Goal: Transaction & Acquisition: Purchase product/service

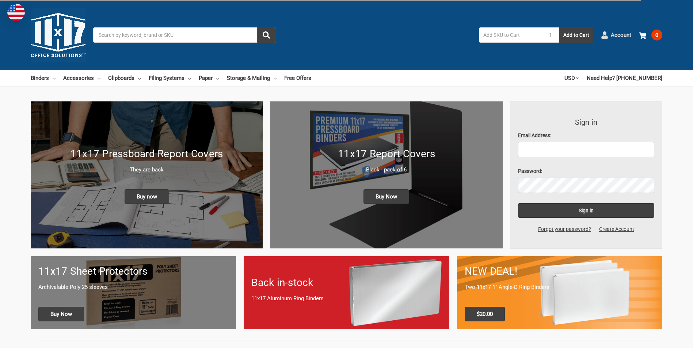
drag, startPoint x: 0, startPoint y: 0, endPoint x: 624, endPoint y: 34, distance: 625.4
click at [624, 34] on span "Account" at bounding box center [621, 35] width 20 height 8
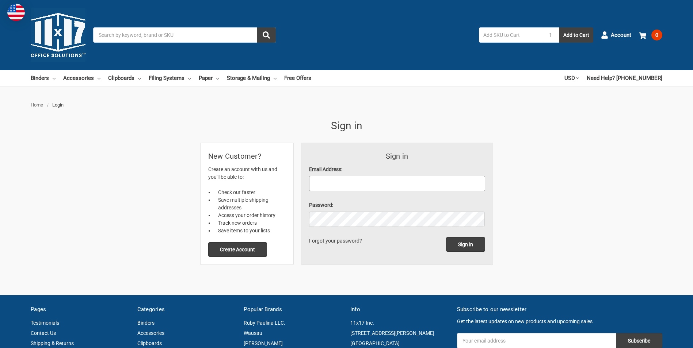
drag, startPoint x: 348, startPoint y: 181, endPoint x: 353, endPoint y: 176, distance: 7.0
click at [348, 181] on input "Email Address:" at bounding box center [397, 183] width 176 height 15
type input "Jeff.L.Watson@xcelenergy.com"
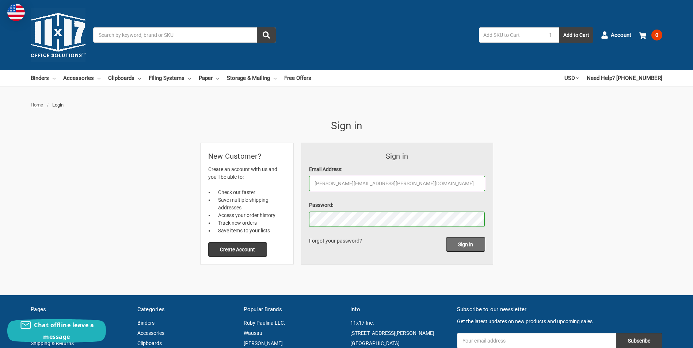
click at [468, 246] on input "Sign in" at bounding box center [465, 244] width 39 height 15
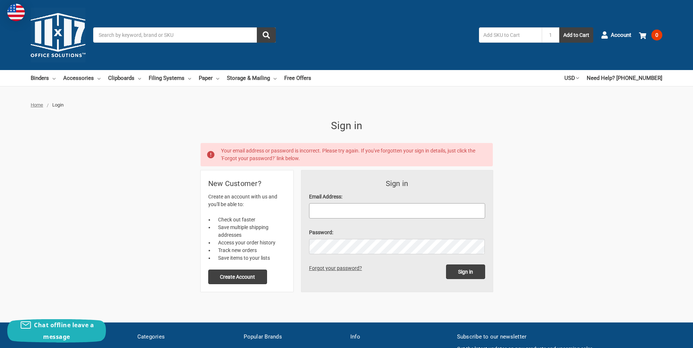
click at [399, 209] on input "Email Address:" at bounding box center [397, 210] width 176 height 15
type input "[PERSON_NAME][EMAIL_ADDRESS][PERSON_NAME][DOMAIN_NAME]"
click at [446, 265] on input "Sign in" at bounding box center [465, 272] width 39 height 15
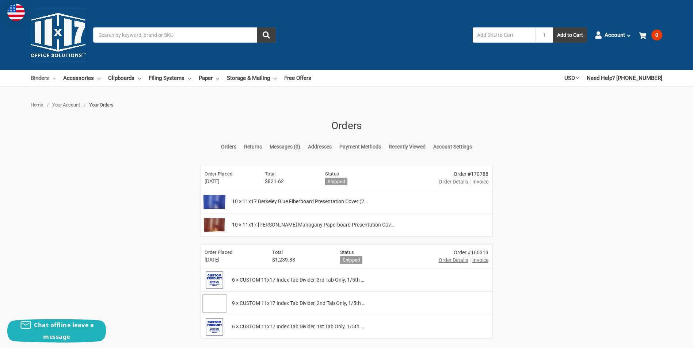
click at [49, 79] on link "Binders" at bounding box center [43, 78] width 25 height 16
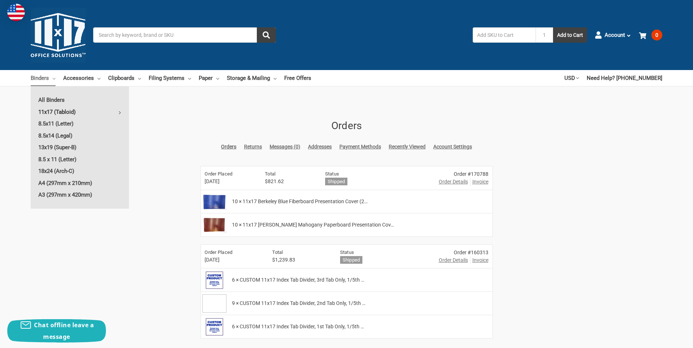
click at [54, 111] on link "11x17 (Tabloid)" at bounding box center [80, 112] width 98 height 12
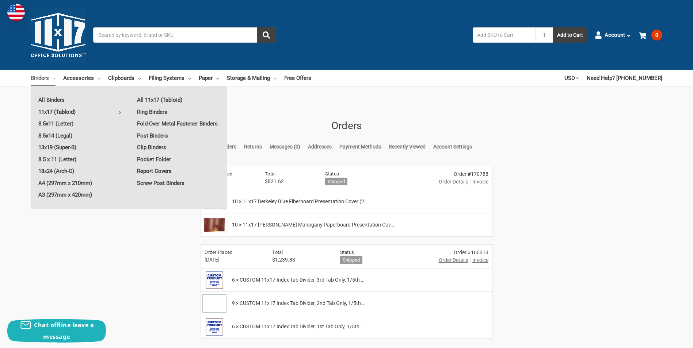
click at [162, 172] on link "Report Covers" at bounding box center [178, 171] width 98 height 12
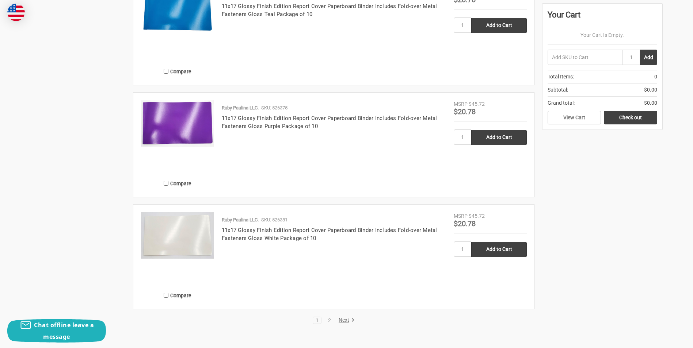
scroll to position [1315, 0]
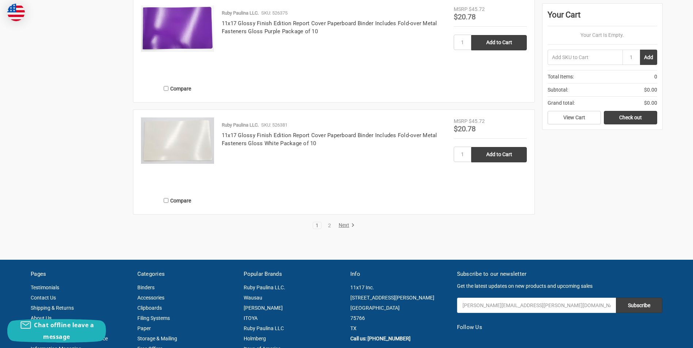
click at [346, 225] on link "Next" at bounding box center [345, 225] width 19 height 7
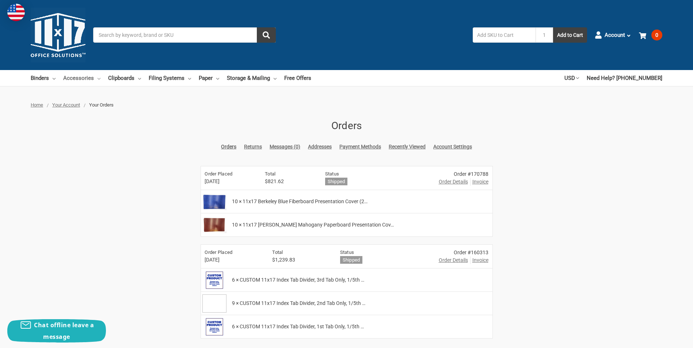
click at [94, 78] on link "Accessories" at bounding box center [81, 78] width 37 height 16
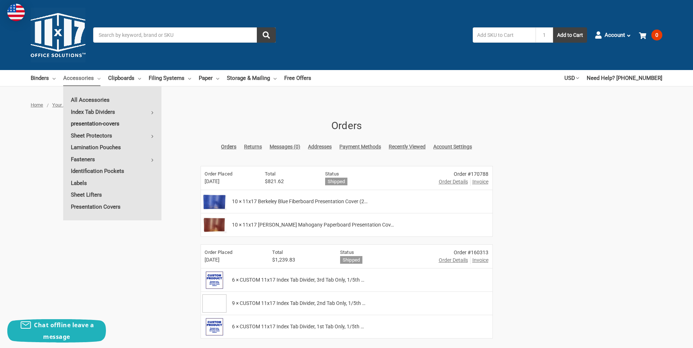
click at [102, 124] on link "presentation-covers" at bounding box center [112, 124] width 98 height 12
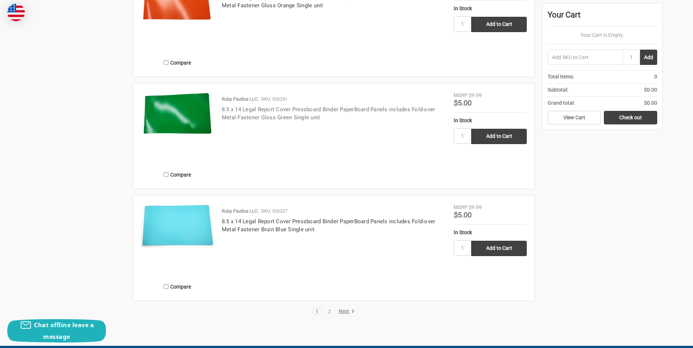
scroll to position [1388, 0]
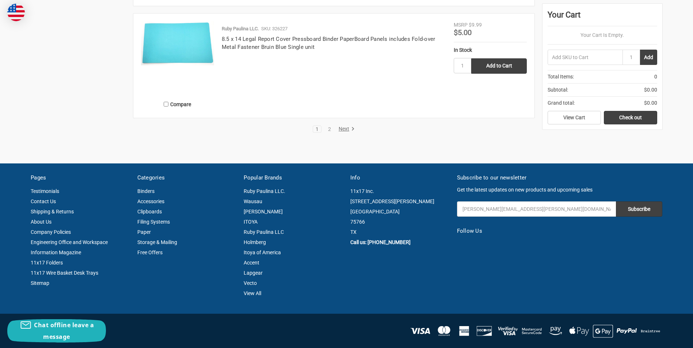
click at [344, 128] on link "Next" at bounding box center [345, 129] width 19 height 7
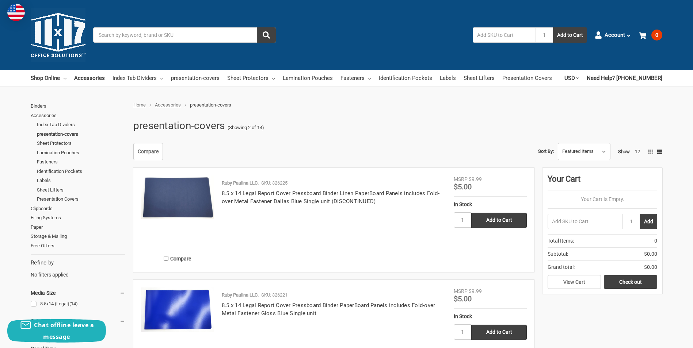
scroll to position [146, 0]
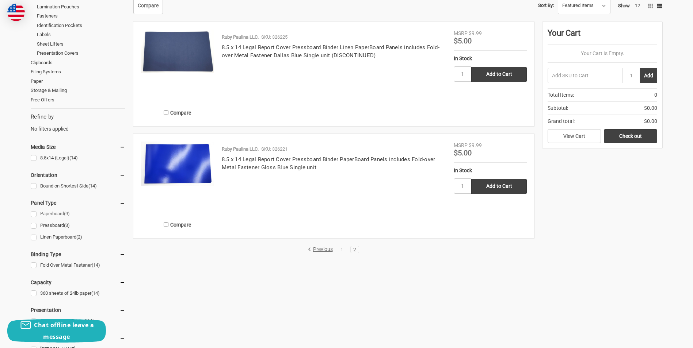
click at [34, 213] on link "Paperboard (9)" at bounding box center [78, 214] width 95 height 10
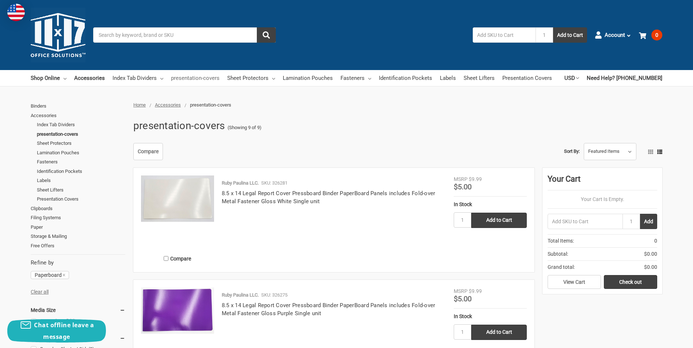
click at [195, 77] on link "presentation-covers" at bounding box center [195, 78] width 49 height 16
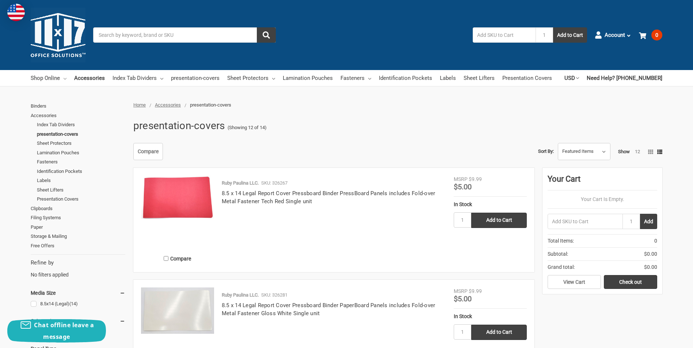
click at [58, 80] on link "Shop Online" at bounding box center [49, 78] width 36 height 16
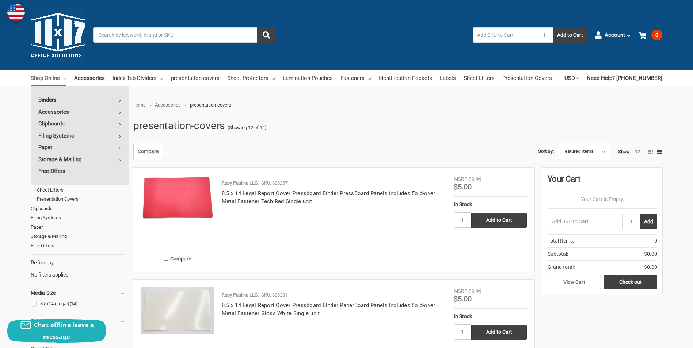
click at [116, 100] on link "Binders" at bounding box center [80, 100] width 98 height 12
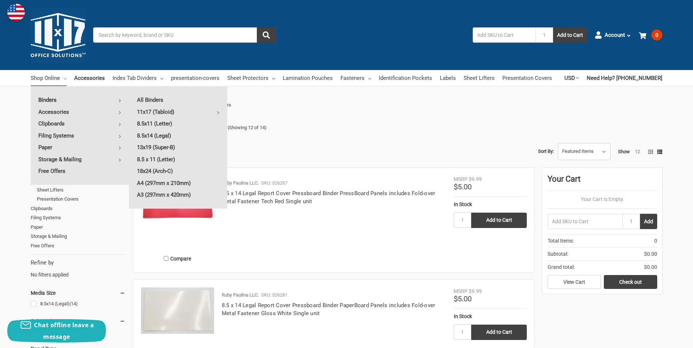
click at [116, 100] on link "Binders" at bounding box center [80, 100] width 98 height 12
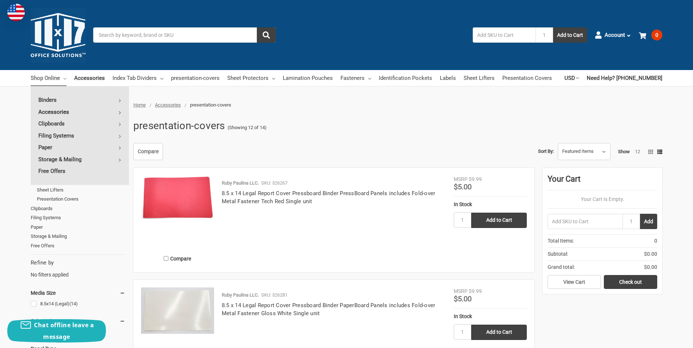
click at [81, 115] on link "Accessories" at bounding box center [80, 112] width 98 height 12
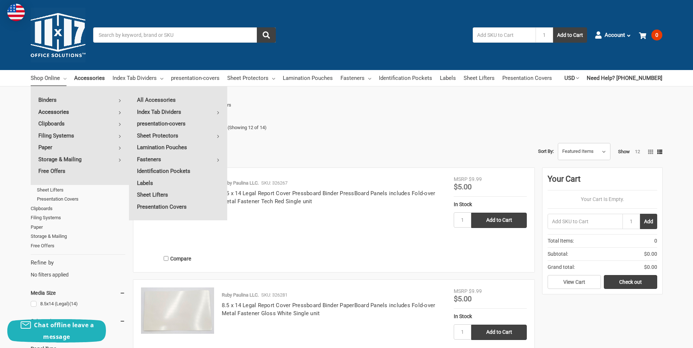
click at [83, 112] on link "Accessories" at bounding box center [80, 112] width 98 height 12
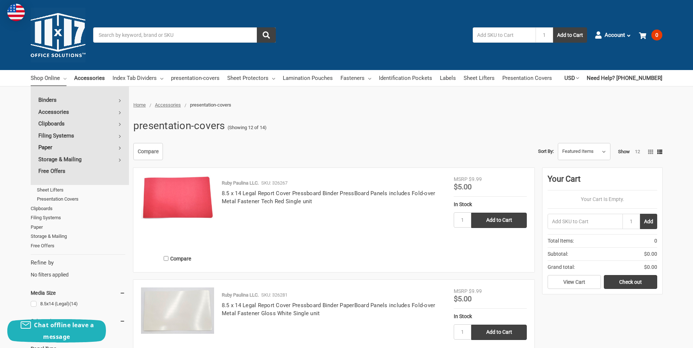
click at [56, 148] on link "Paper" at bounding box center [80, 148] width 98 height 12
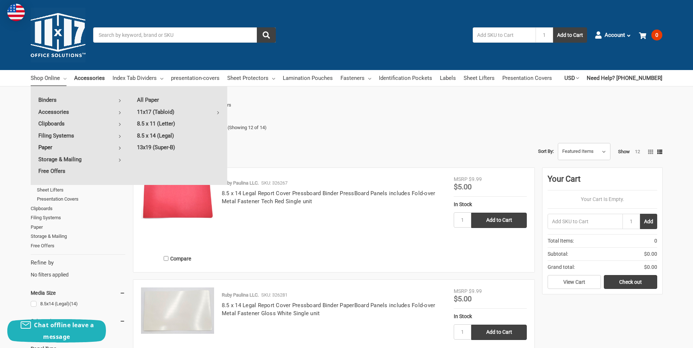
click at [56, 148] on link "Paper" at bounding box center [80, 148] width 98 height 12
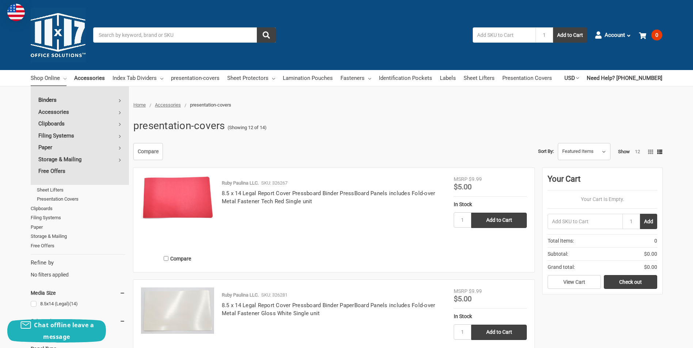
click at [54, 100] on link "Binders" at bounding box center [80, 100] width 98 height 12
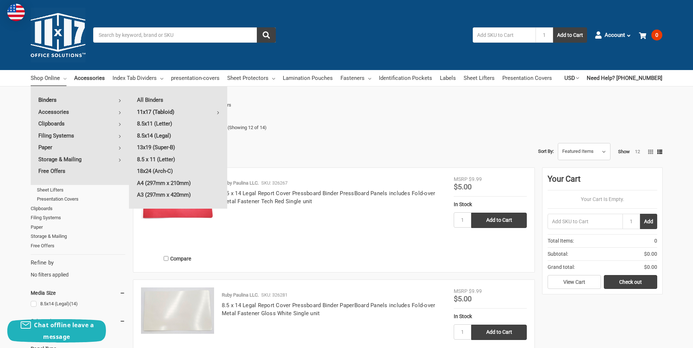
click at [167, 111] on link "11x17 (Tabloid)" at bounding box center [178, 112] width 98 height 12
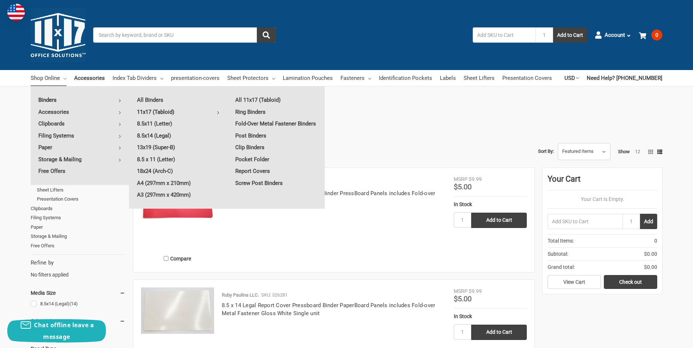
click at [368, 102] on ul "Home Accessories presentation-covers" at bounding box center [335, 105] width 413 height 7
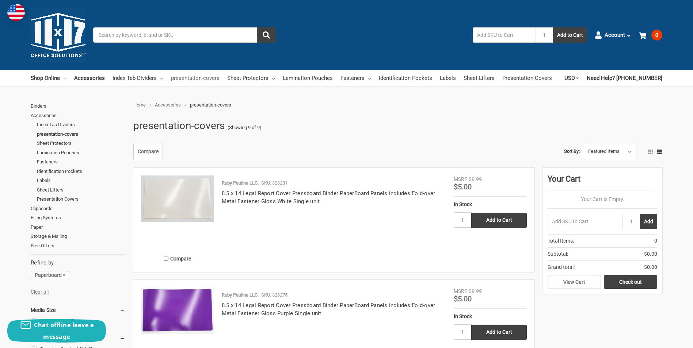
click at [186, 73] on link "presentation-covers" at bounding box center [195, 78] width 49 height 16
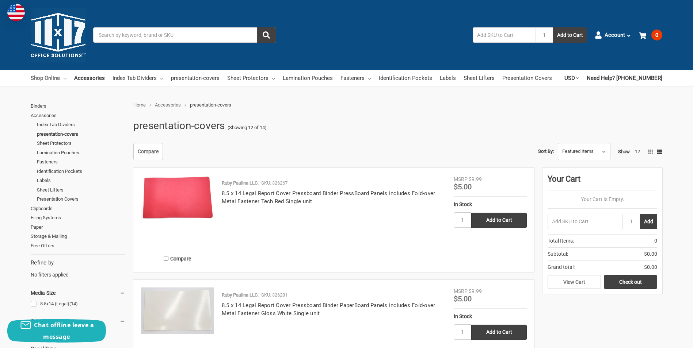
click at [57, 77] on link "Shop Online" at bounding box center [49, 78] width 36 height 16
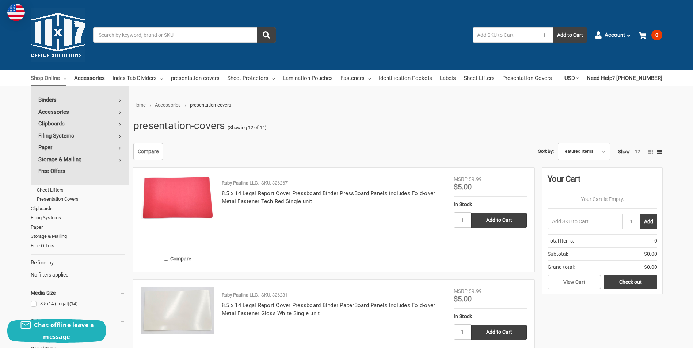
click at [181, 36] on input "Search" at bounding box center [184, 34] width 183 height 15
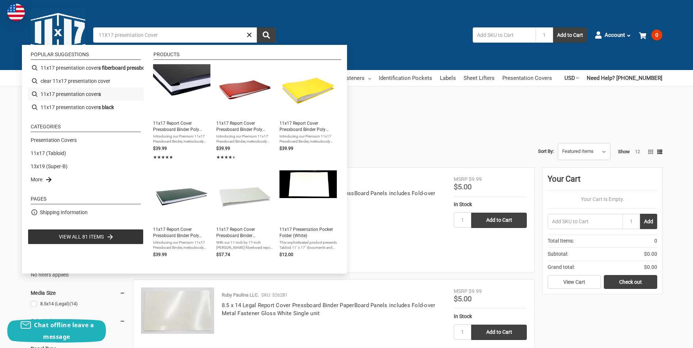
click at [86, 96] on li "11x17 presentation cover s" at bounding box center [86, 94] width 116 height 13
type input "11x17 presentation covers"
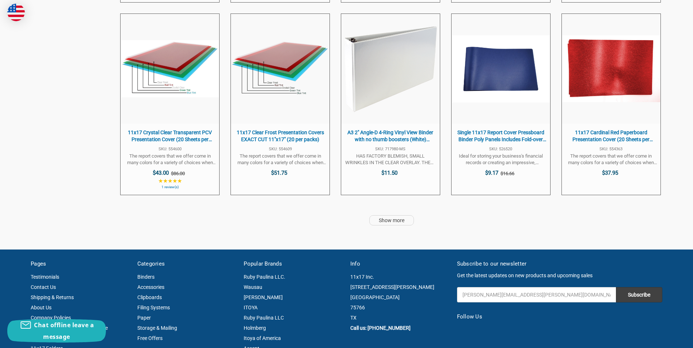
scroll to position [1863, 0]
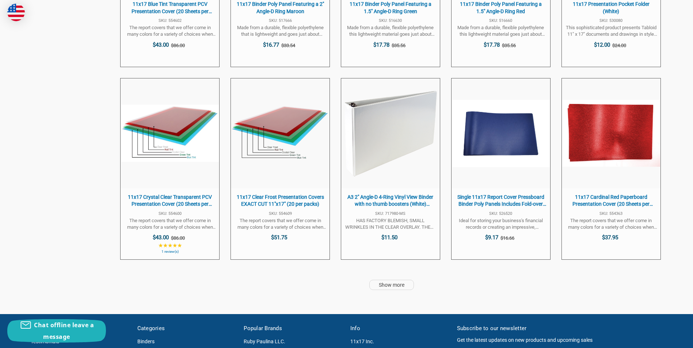
click at [397, 287] on link "Show more" at bounding box center [391, 285] width 45 height 10
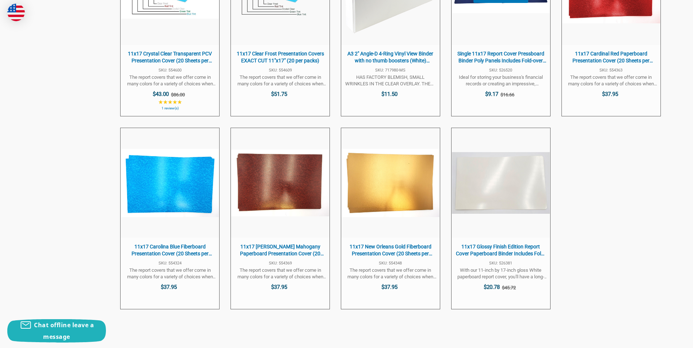
scroll to position [2009, 0]
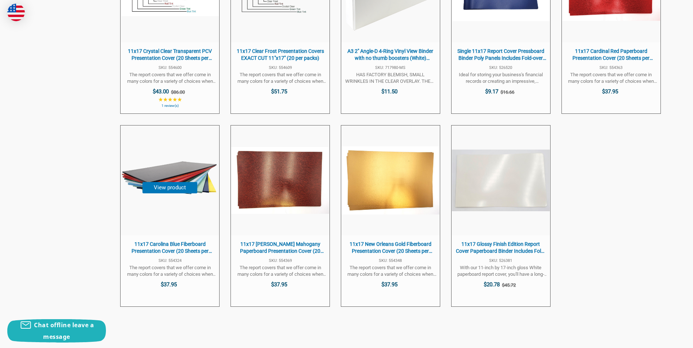
click at [169, 200] on img "11x17 Carolina Blue Fiberboard Presentation Cover (20 Sheets per Pack)(EXACT CU…" at bounding box center [170, 181] width 98 height 98
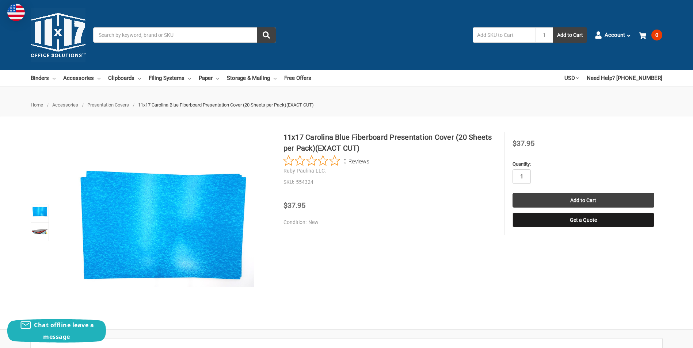
click at [524, 176] on input "1" at bounding box center [521, 176] width 18 height 15
type input "10"
click at [592, 198] on input "Add to Cart" at bounding box center [583, 200] width 142 height 15
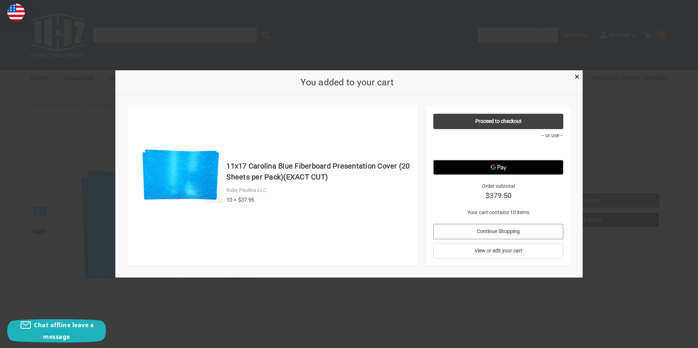
click at [504, 229] on link "Continue Shopping" at bounding box center [498, 231] width 130 height 15
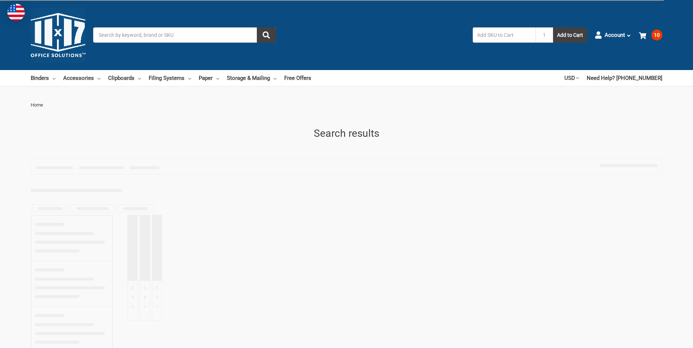
type input "11x17 presentation covers"
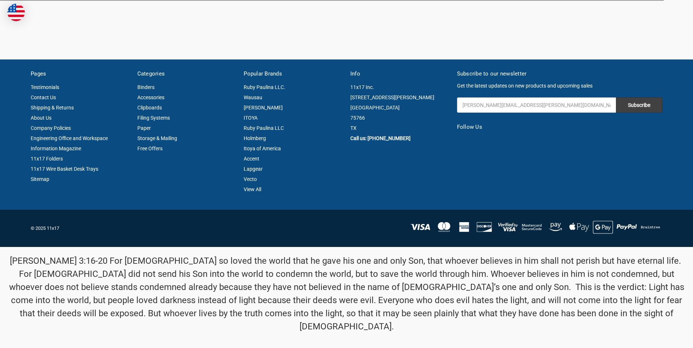
scroll to position [2009, 0]
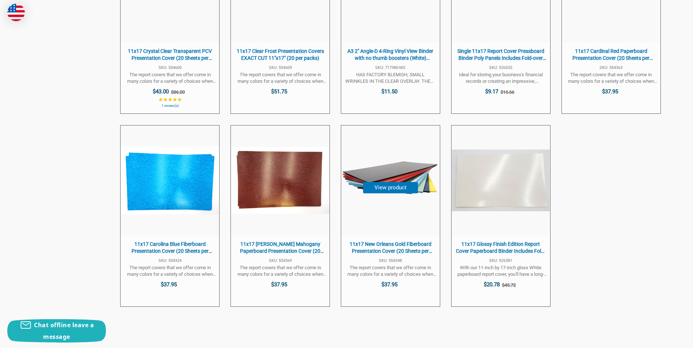
click at [390, 207] on img "11x17 New Orleans Gold Fiberboard Presentation Cover (20 Sheets per Pack)(EXACT…" at bounding box center [390, 181] width 98 height 98
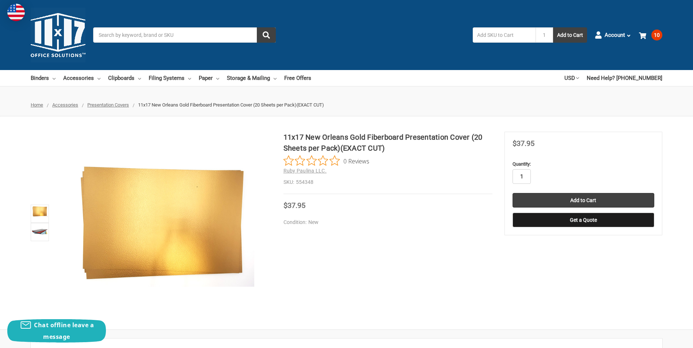
click at [524, 176] on input "1" at bounding box center [521, 176] width 18 height 15
click at [526, 176] on input "1" at bounding box center [521, 176] width 18 height 15
type input "10"
click at [581, 200] on input "Add to Cart" at bounding box center [583, 200] width 142 height 15
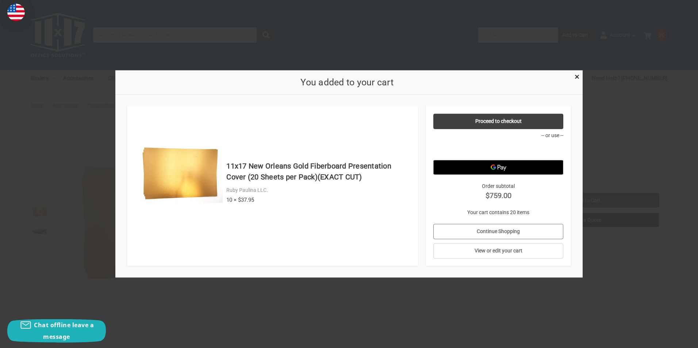
click at [505, 230] on link "Continue Shopping" at bounding box center [498, 231] width 130 height 15
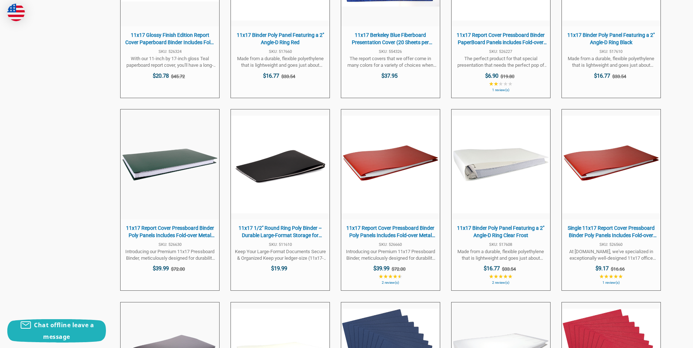
scroll to position [584, 0]
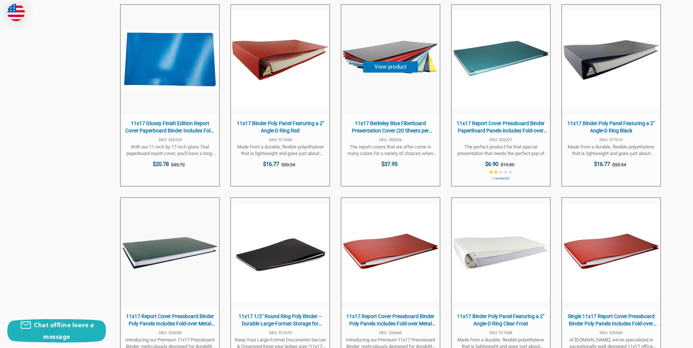
click at [386, 76] on img "11x17 Berkeley Blue Fiberboard Presentation Cover (20 Sheets per Pack)(EXACT CU…" at bounding box center [390, 60] width 98 height 98
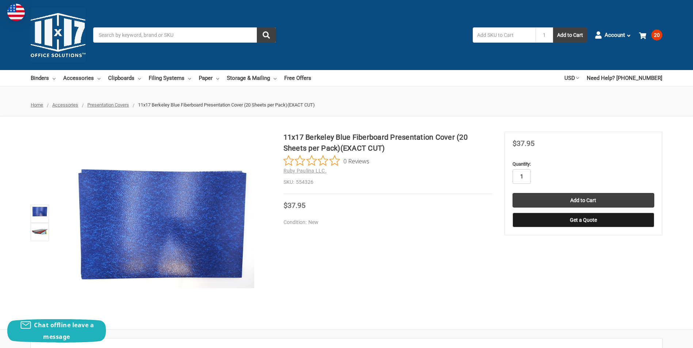
drag, startPoint x: 524, startPoint y: 175, endPoint x: 551, endPoint y: 163, distance: 29.9
click at [525, 175] on input "1" at bounding box center [521, 176] width 18 height 15
click at [528, 177] on input "1" at bounding box center [521, 176] width 18 height 15
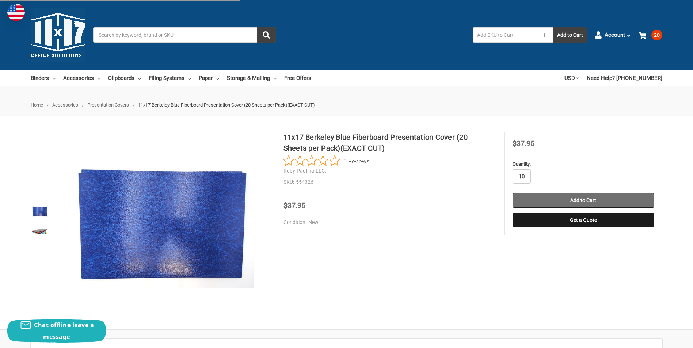
type input "10"
click at [592, 203] on input "Add to Cart" at bounding box center [583, 200] width 142 height 15
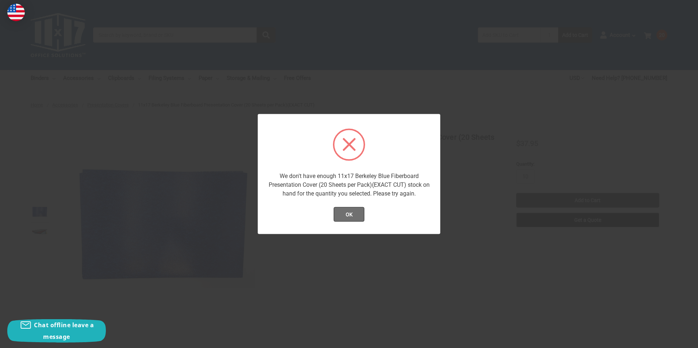
click at [354, 214] on button "OK" at bounding box center [349, 214] width 31 height 15
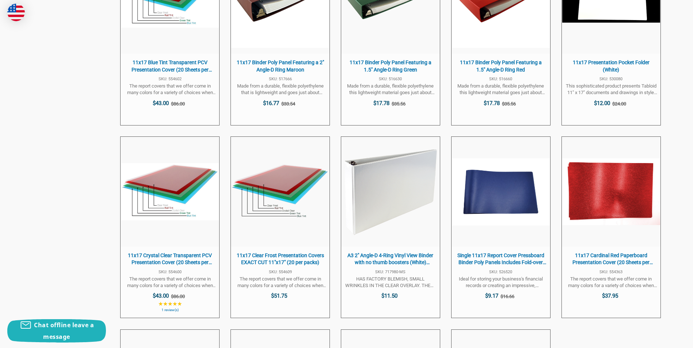
scroll to position [1789, 0]
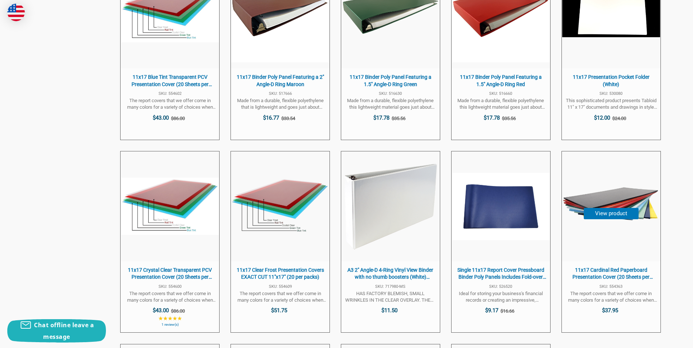
click at [618, 205] on img "11x17 Cardinal Red Paperboard Presentation Cover (20 Sheets per Pack)(EXACT CUT)" at bounding box center [611, 207] width 98 height 98
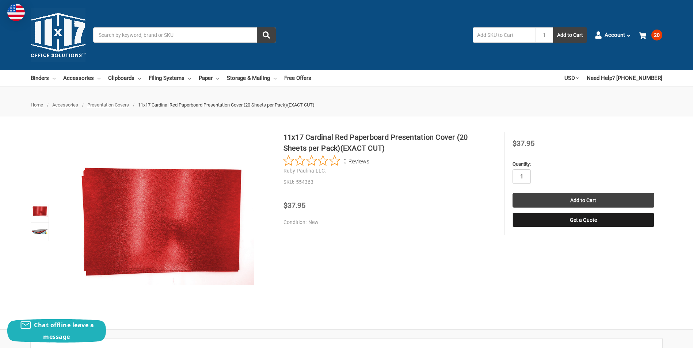
click at [526, 177] on input "1" at bounding box center [521, 176] width 18 height 15
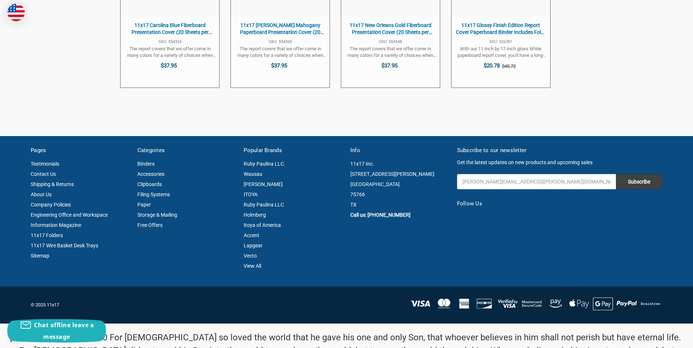
scroll to position [2045, 0]
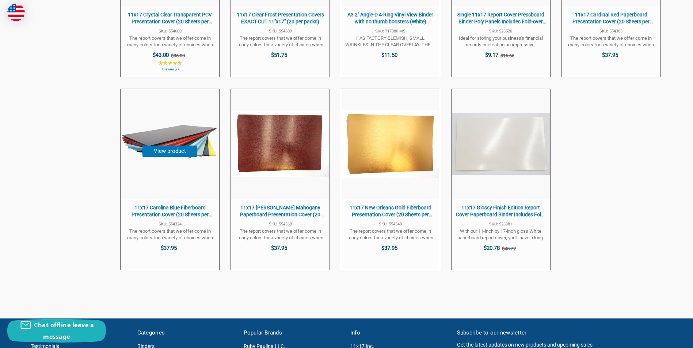
click at [179, 164] on img "11x17 Carolina Blue Fiberboard Presentation Cover (20 Sheets per Pack)(EXACT CU…" at bounding box center [170, 144] width 98 height 98
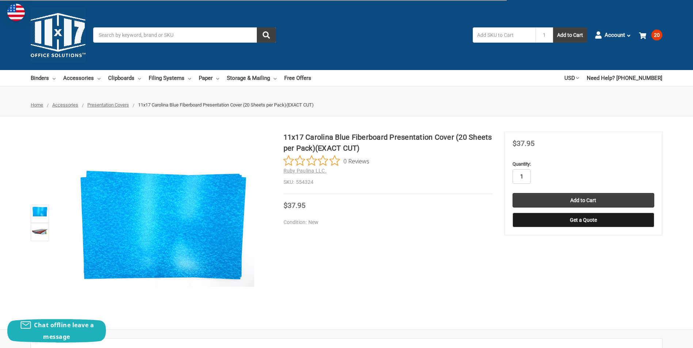
click at [526, 178] on input "1" at bounding box center [521, 176] width 18 height 15
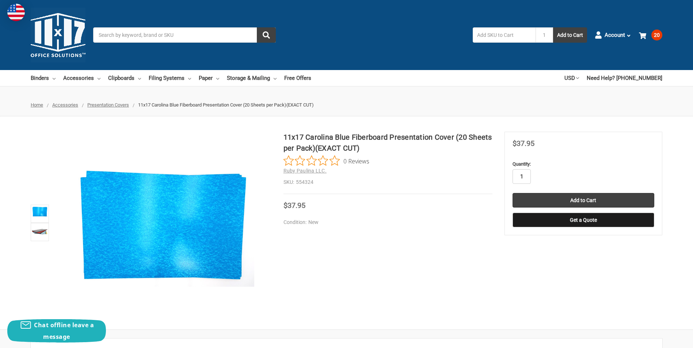
click at [525, 177] on input "1" at bounding box center [521, 176] width 18 height 15
type input "10"
click at [587, 197] on input "Add to Cart" at bounding box center [583, 200] width 142 height 15
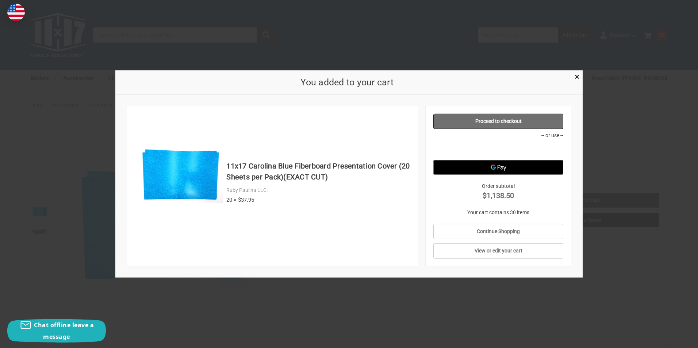
click at [496, 120] on link "Proceed to checkout" at bounding box center [498, 121] width 130 height 15
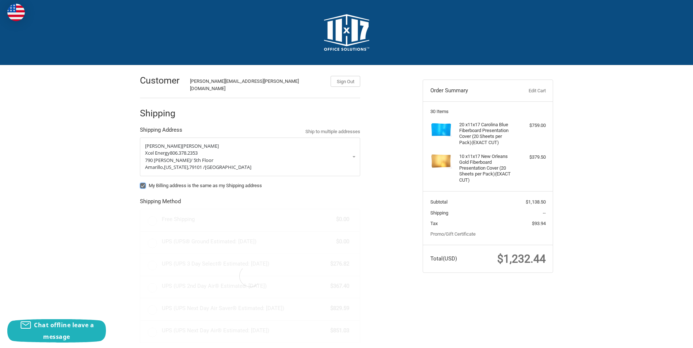
radio input "true"
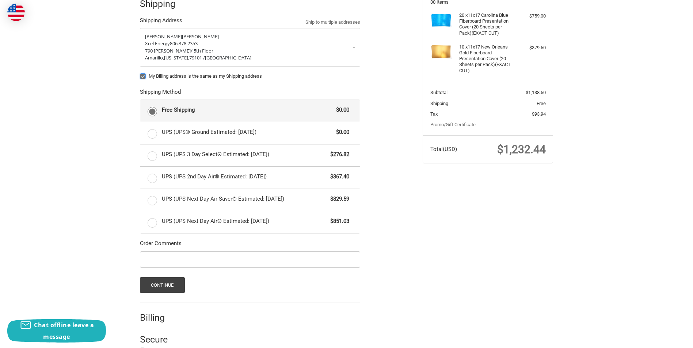
scroll to position [128, 0]
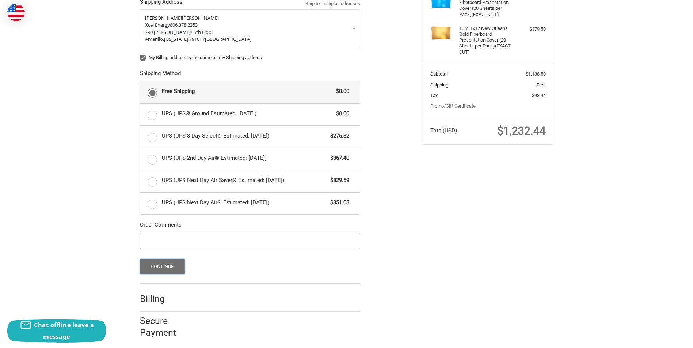
click at [165, 263] on button "Continue" at bounding box center [162, 267] width 45 height 16
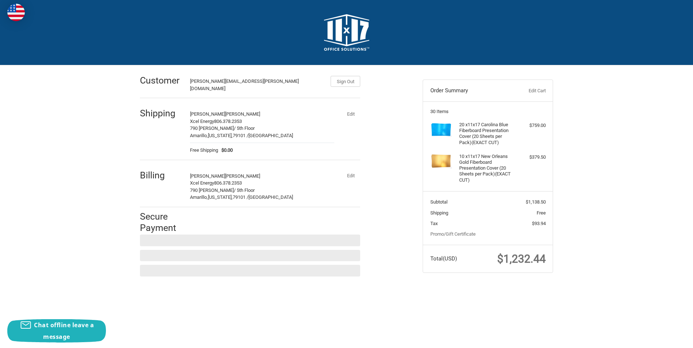
scroll to position [0, 0]
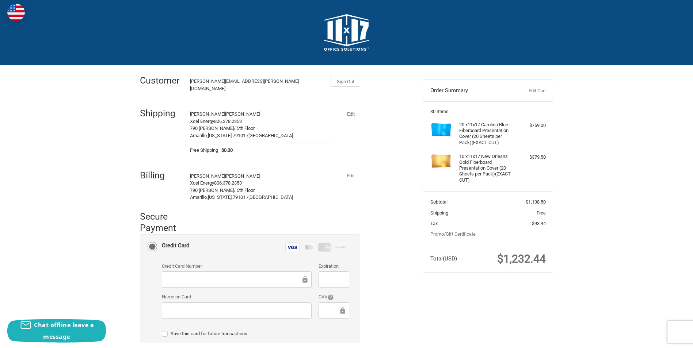
click at [267, 294] on label "Name on Card" at bounding box center [237, 297] width 150 height 7
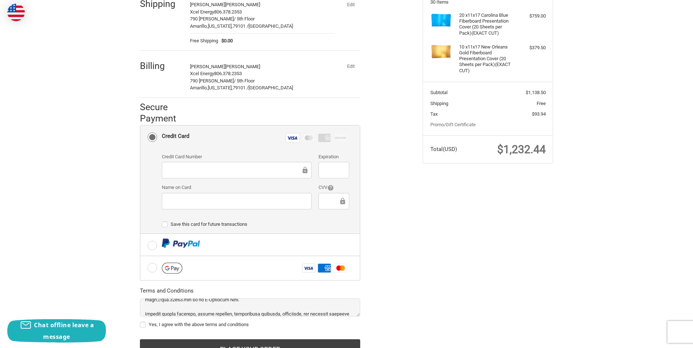
scroll to position [73, 0]
click at [142, 322] on label "Yes, I agree with the above terms and conditions" at bounding box center [250, 325] width 220 height 6
click at [140, 321] on input "Yes, I agree with the above terms and conditions" at bounding box center [140, 321] width 0 height 0
checkbox input "true"
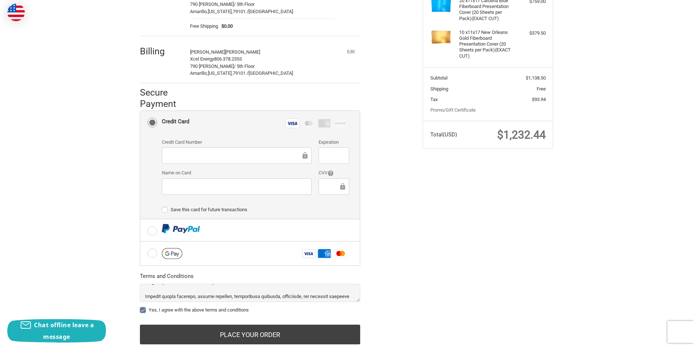
scroll to position [139, 0]
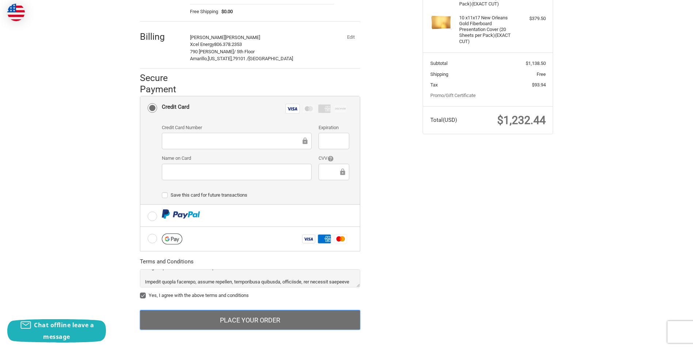
click at [248, 312] on button "Place Your Order" at bounding box center [250, 320] width 220 height 20
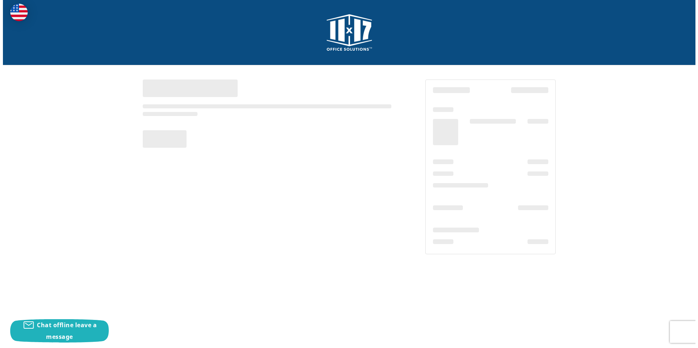
scroll to position [0, 0]
